Goal: Information Seeking & Learning: Learn about a topic

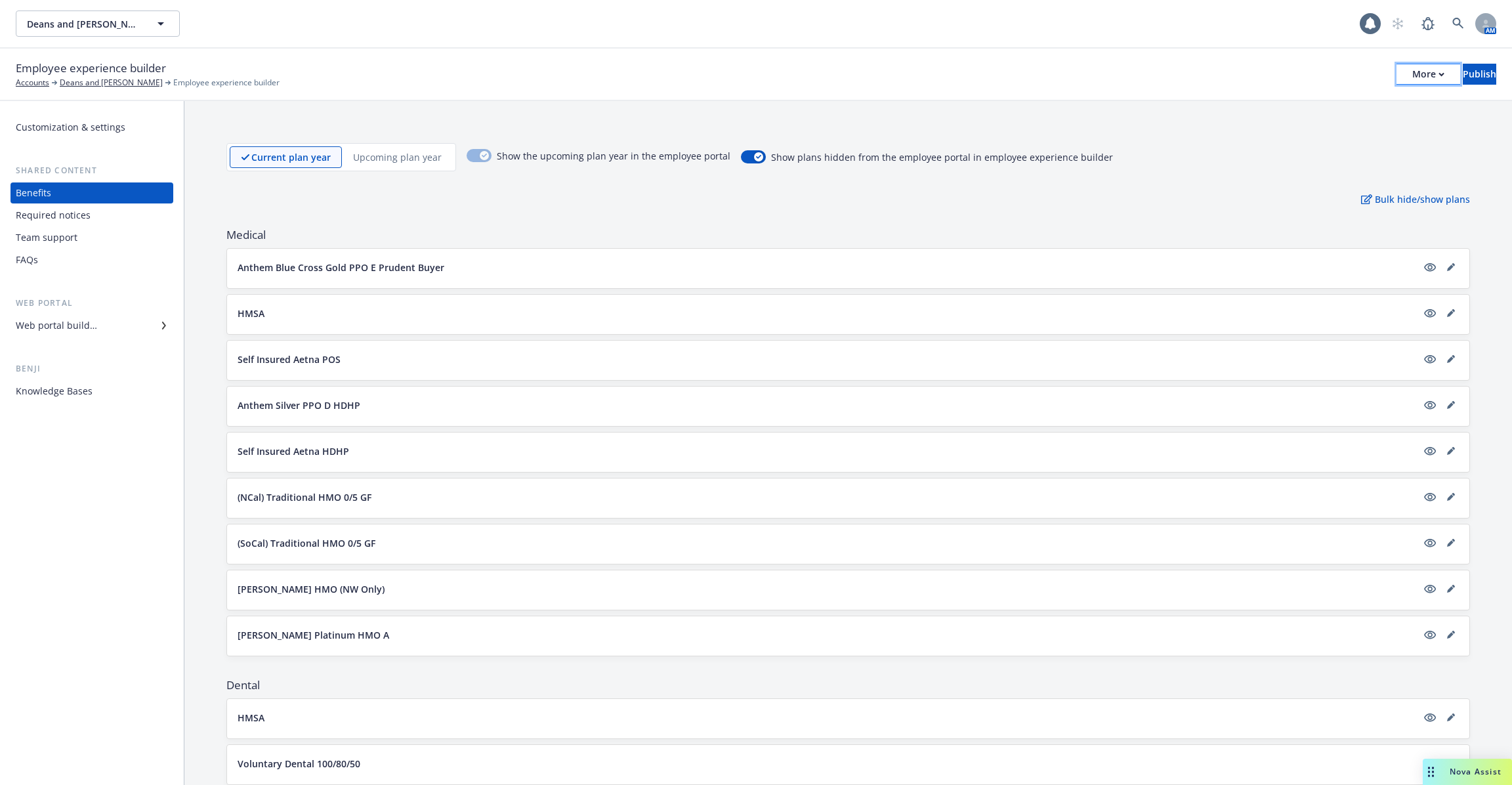
click at [1413, 82] on div "More" at bounding box center [1428, 74] width 32 height 20
click at [98, 210] on div "Required notices" at bounding box center [92, 215] width 152 height 21
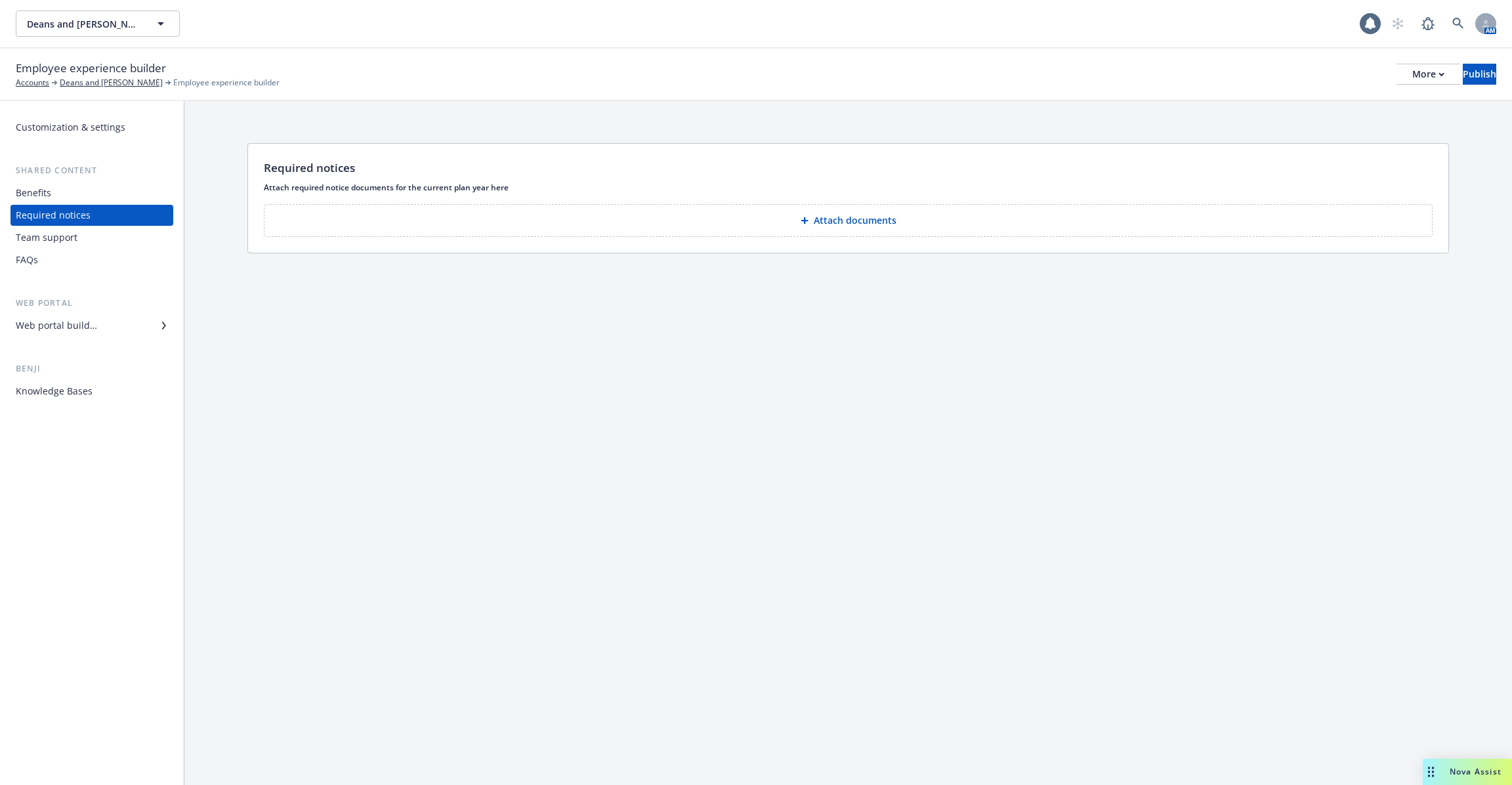
click at [93, 232] on div "Team support" at bounding box center [92, 238] width 152 height 21
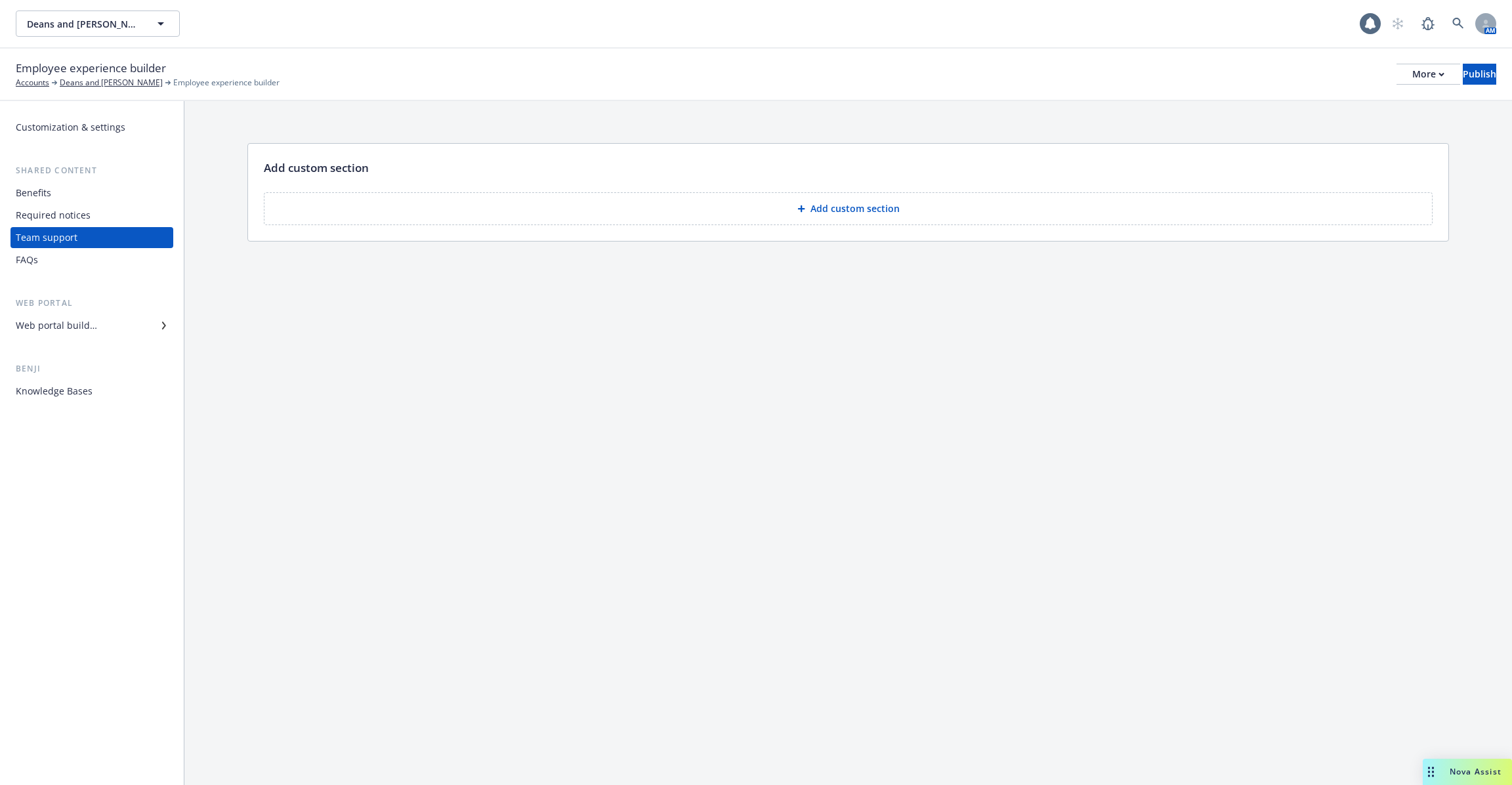
click at [87, 256] on div "FAQs" at bounding box center [92, 260] width 152 height 21
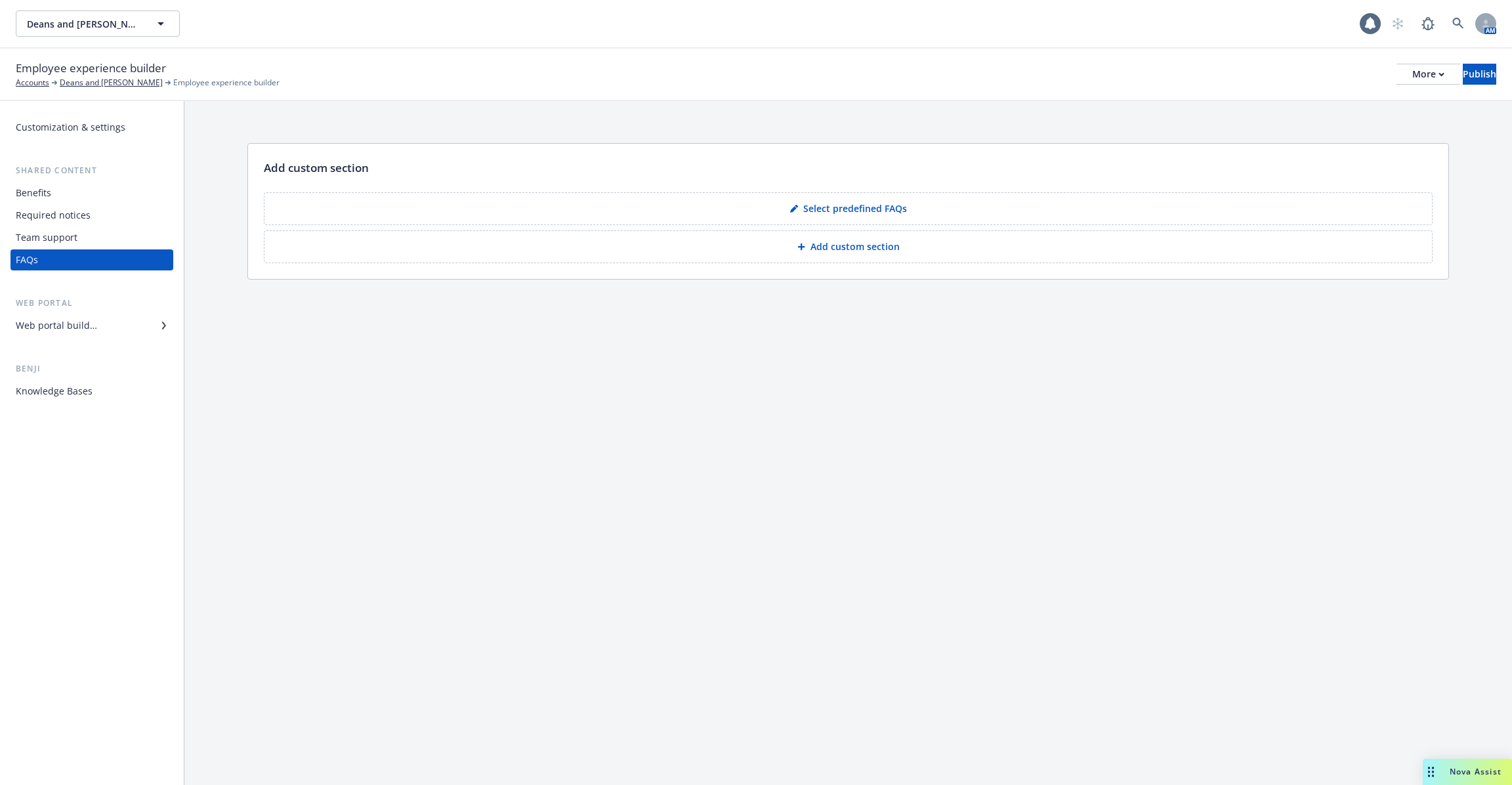
click at [107, 216] on div "Required notices" at bounding box center [92, 215] width 152 height 21
